Goal: Use online tool/utility: Utilize a website feature to perform a specific function

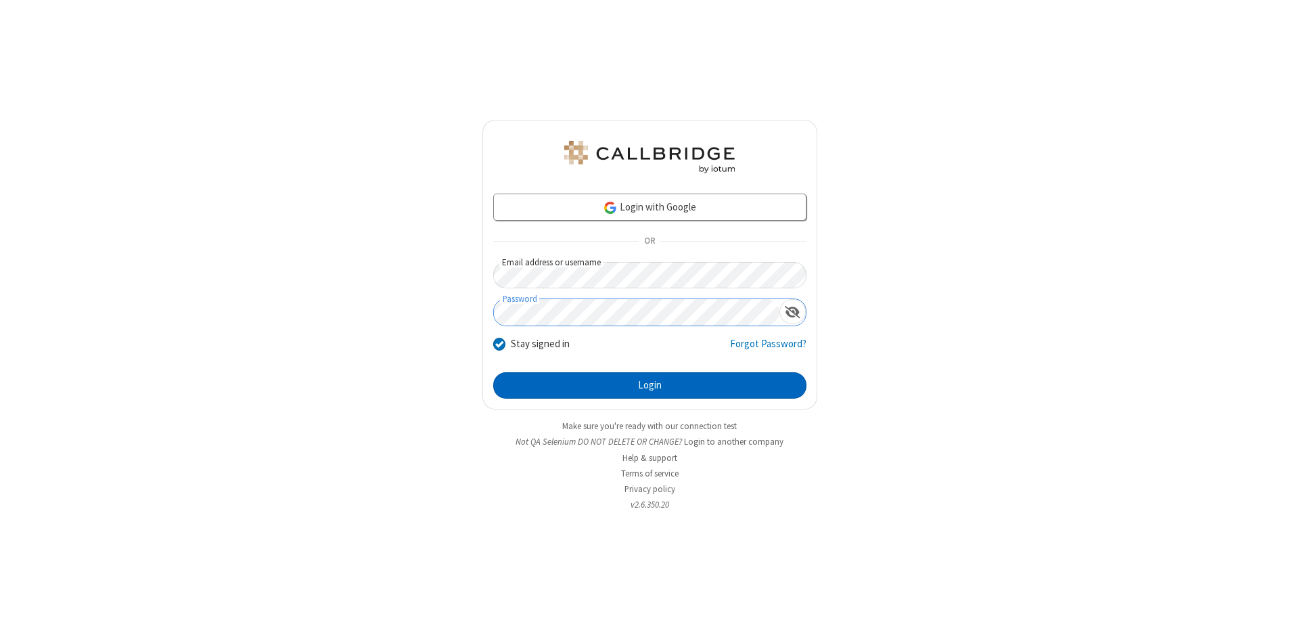
click at [649, 386] on button "Login" at bounding box center [649, 385] width 313 height 27
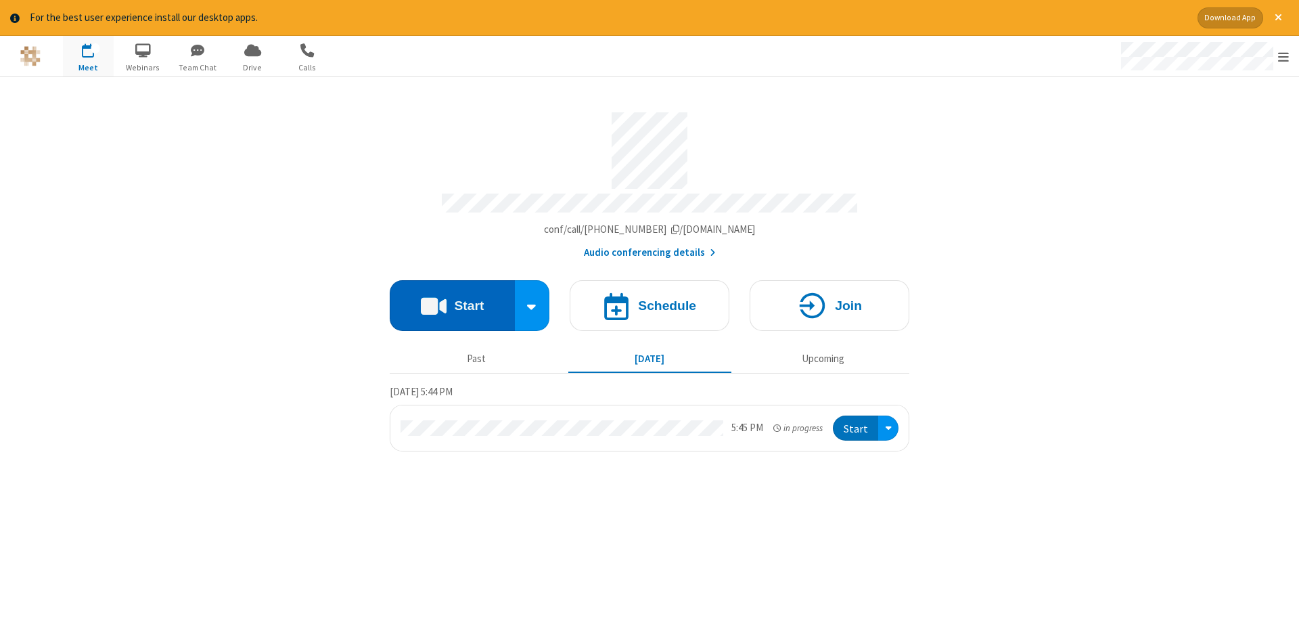
click at [452, 300] on button "Start" at bounding box center [452, 305] width 125 height 51
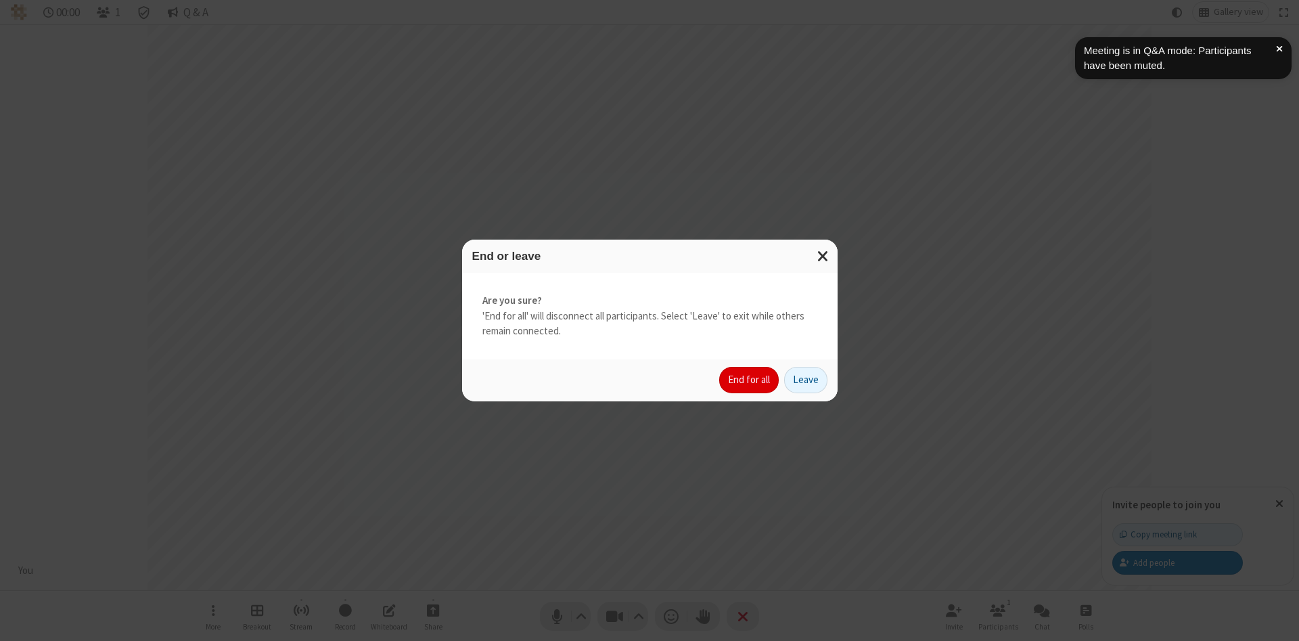
click at [750, 380] on button "End for all" at bounding box center [749, 380] width 60 height 27
